Goal: Information Seeking & Learning: Learn about a topic

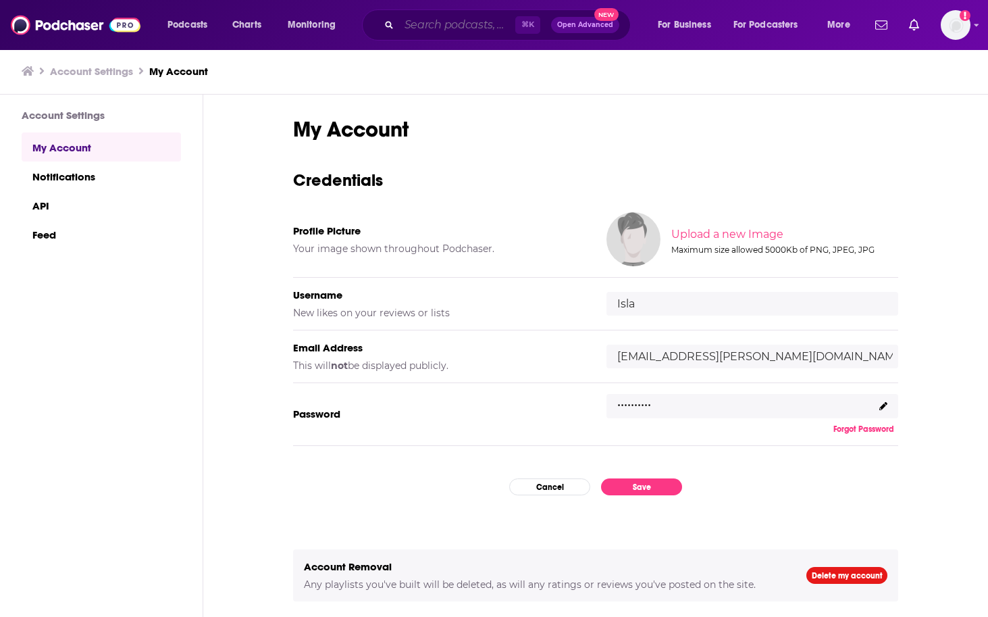
click at [449, 24] on input "Search podcasts, credits, & more..." at bounding box center [457, 25] width 116 height 22
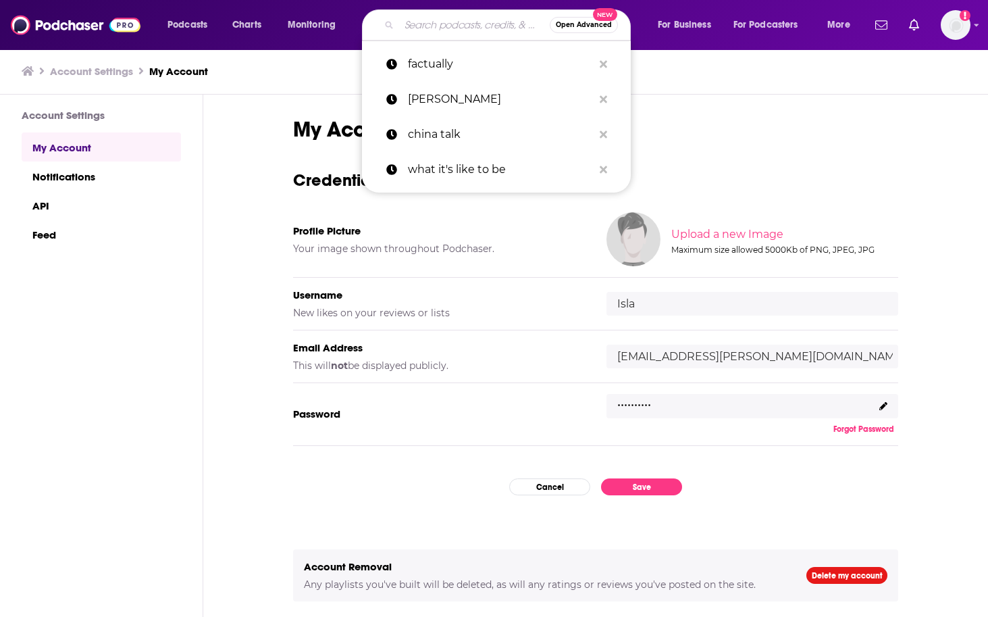
type input "t"
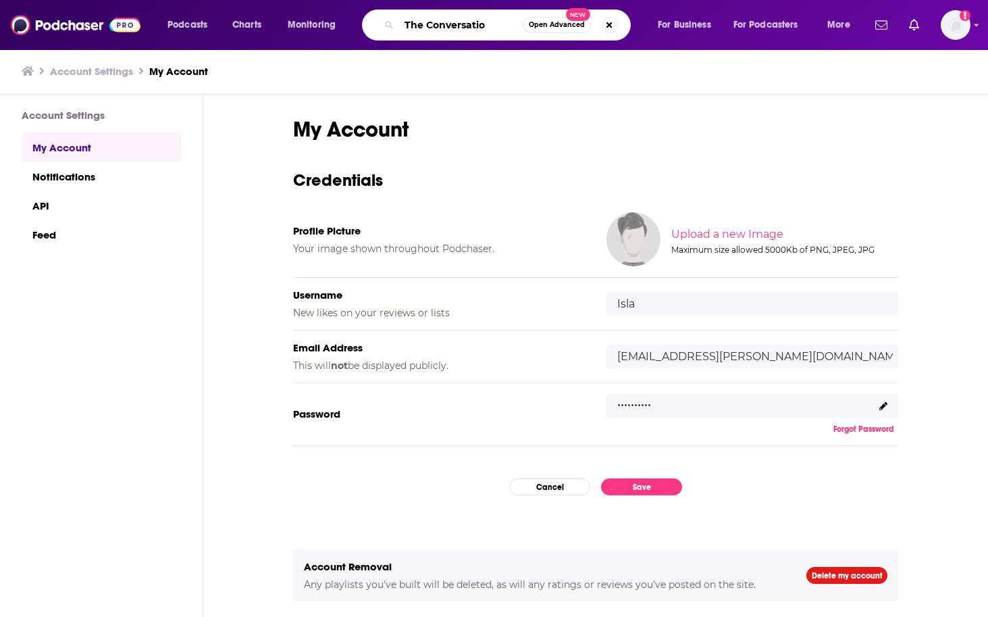
type input "The Conversation"
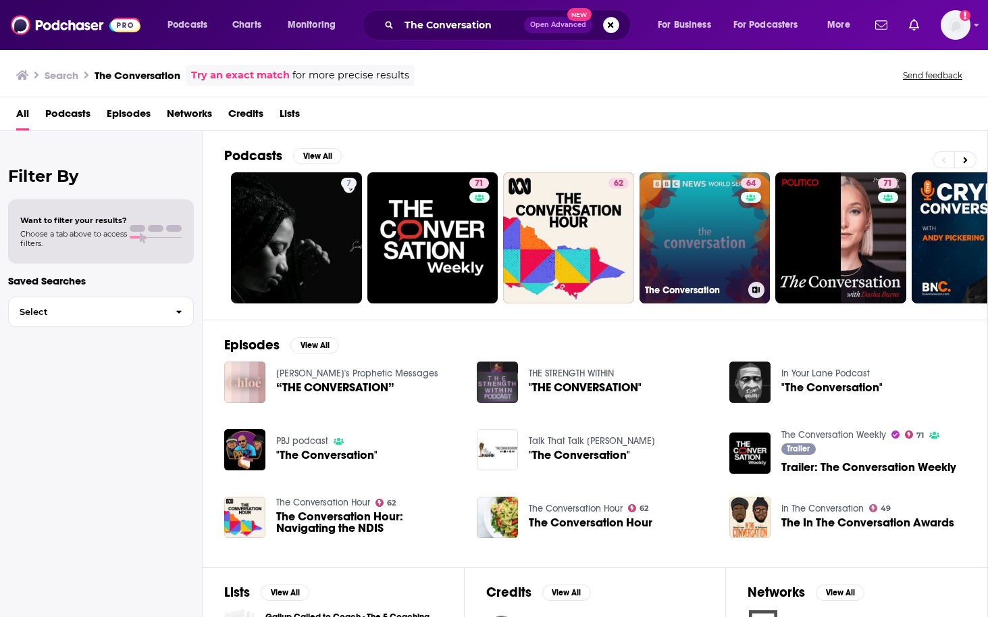
click at [709, 238] on link "64 The Conversation" at bounding box center [705, 237] width 131 height 131
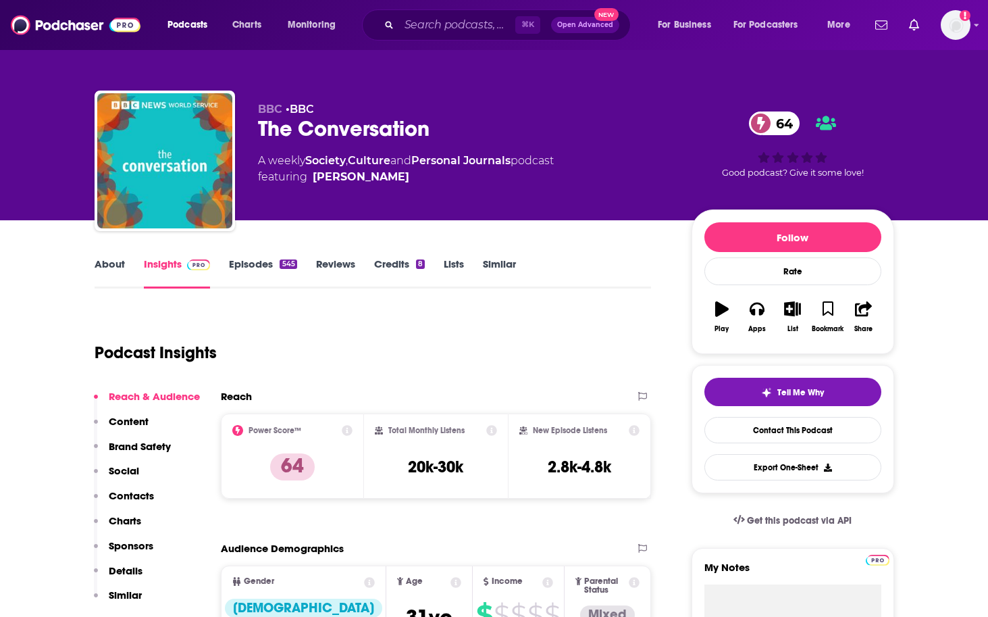
click at [105, 273] on link "About" at bounding box center [110, 272] width 30 height 31
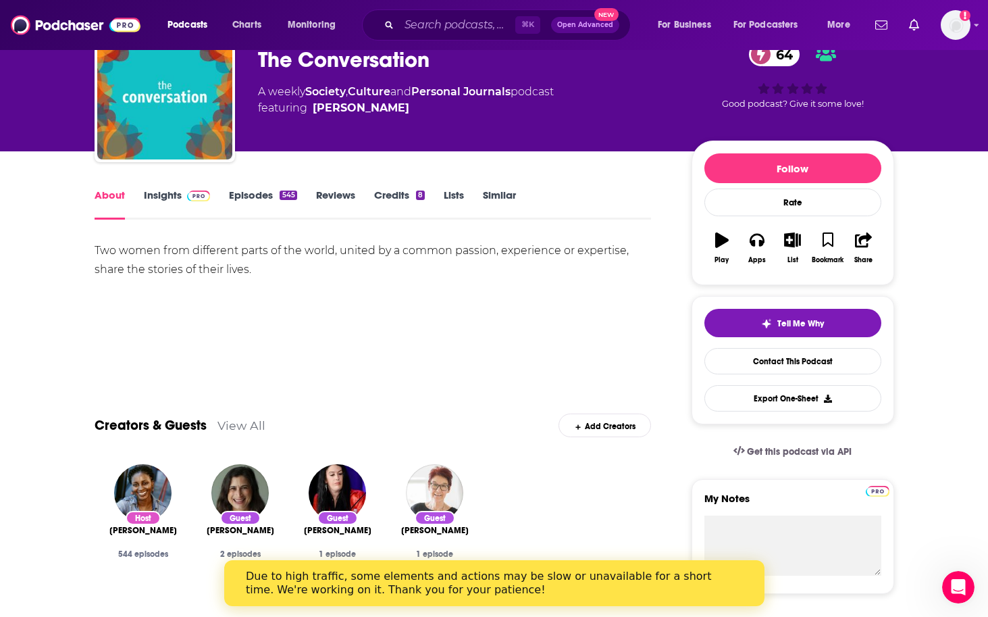
scroll to position [72, 0]
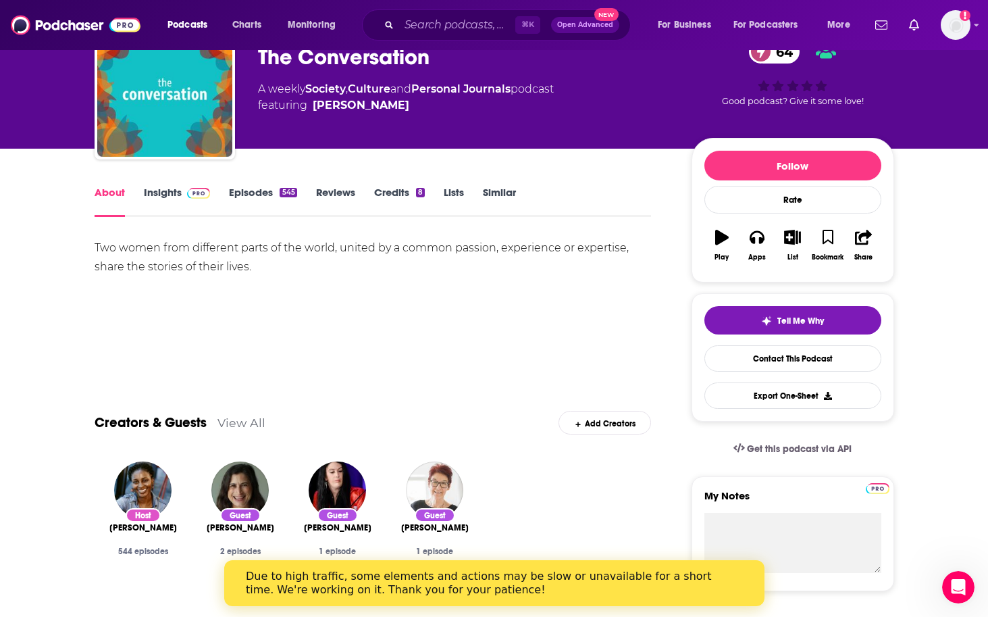
click at [161, 193] on link "Insights" at bounding box center [177, 201] width 67 height 31
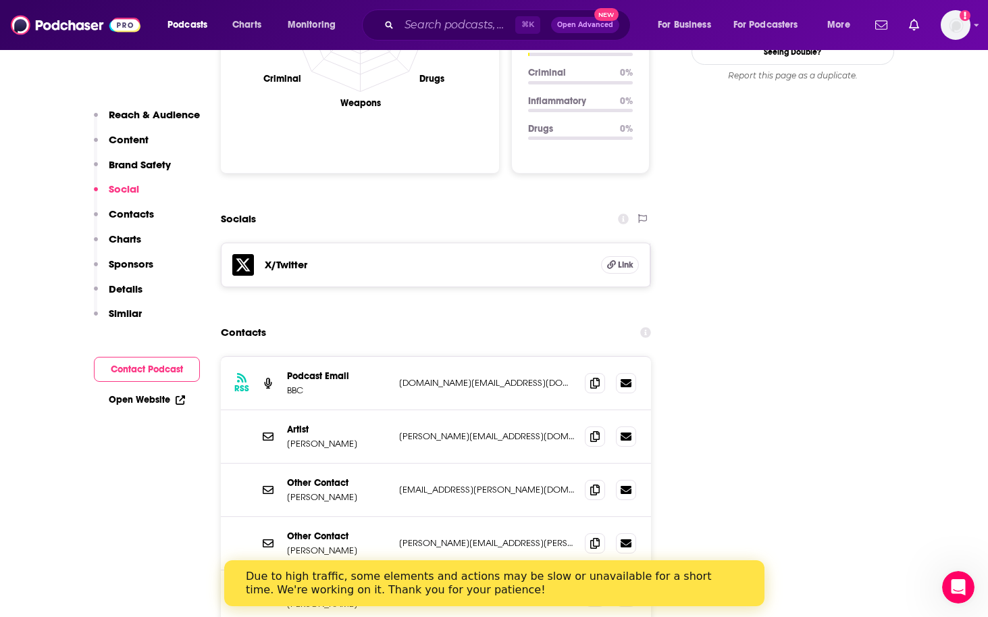
scroll to position [1290, 0]
